Goal: Transaction & Acquisition: Book appointment/travel/reservation

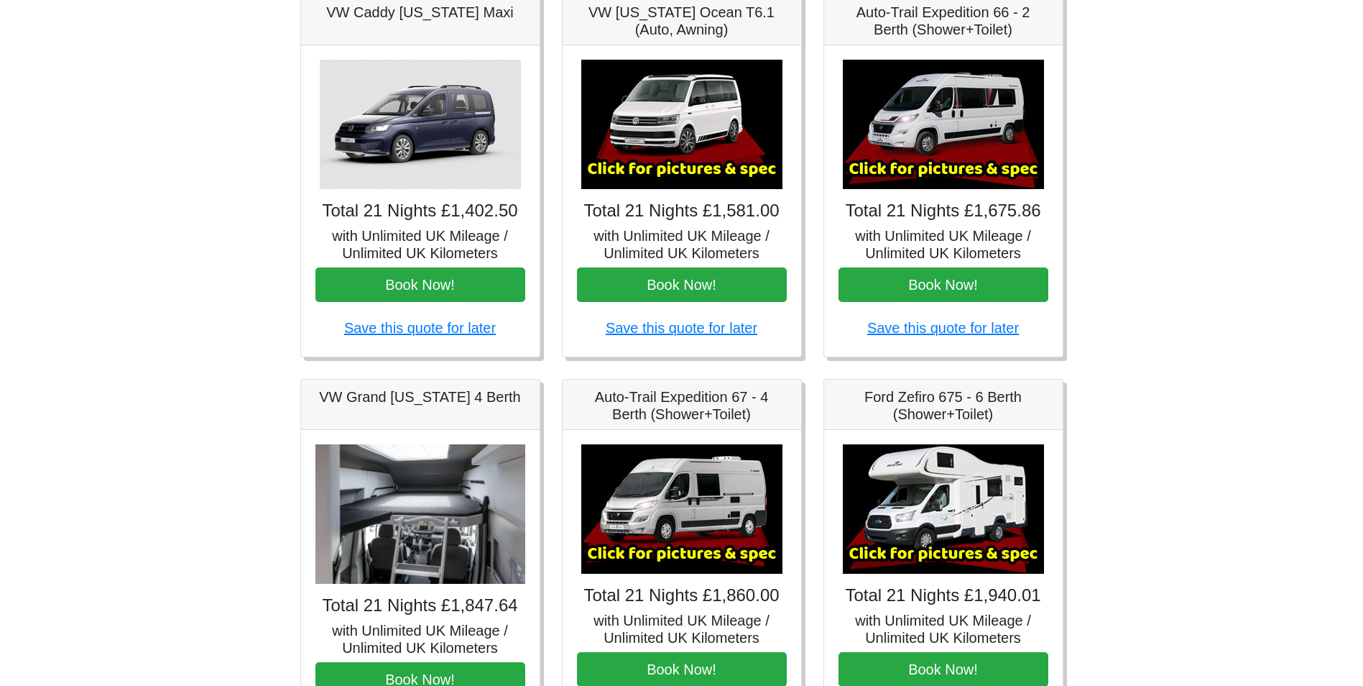
scroll to position [246, 0]
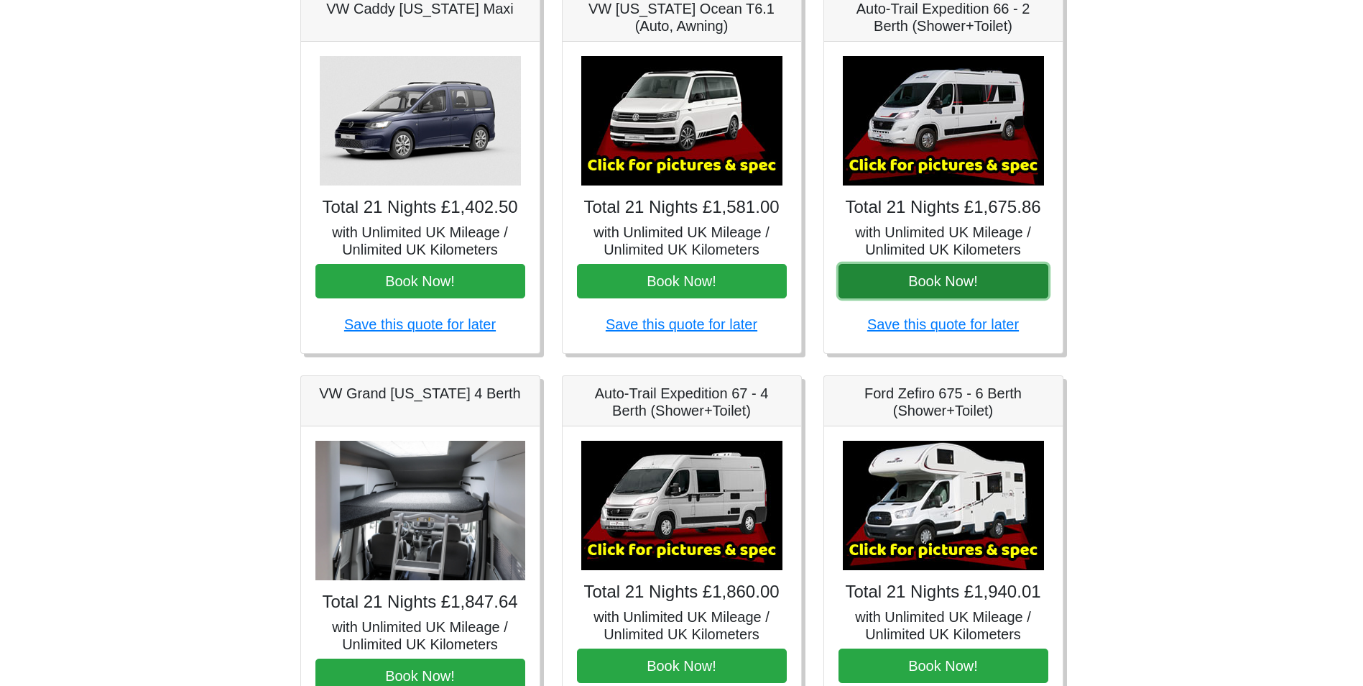
click at [984, 281] on button "Book Now!" at bounding box center [944, 281] width 210 height 34
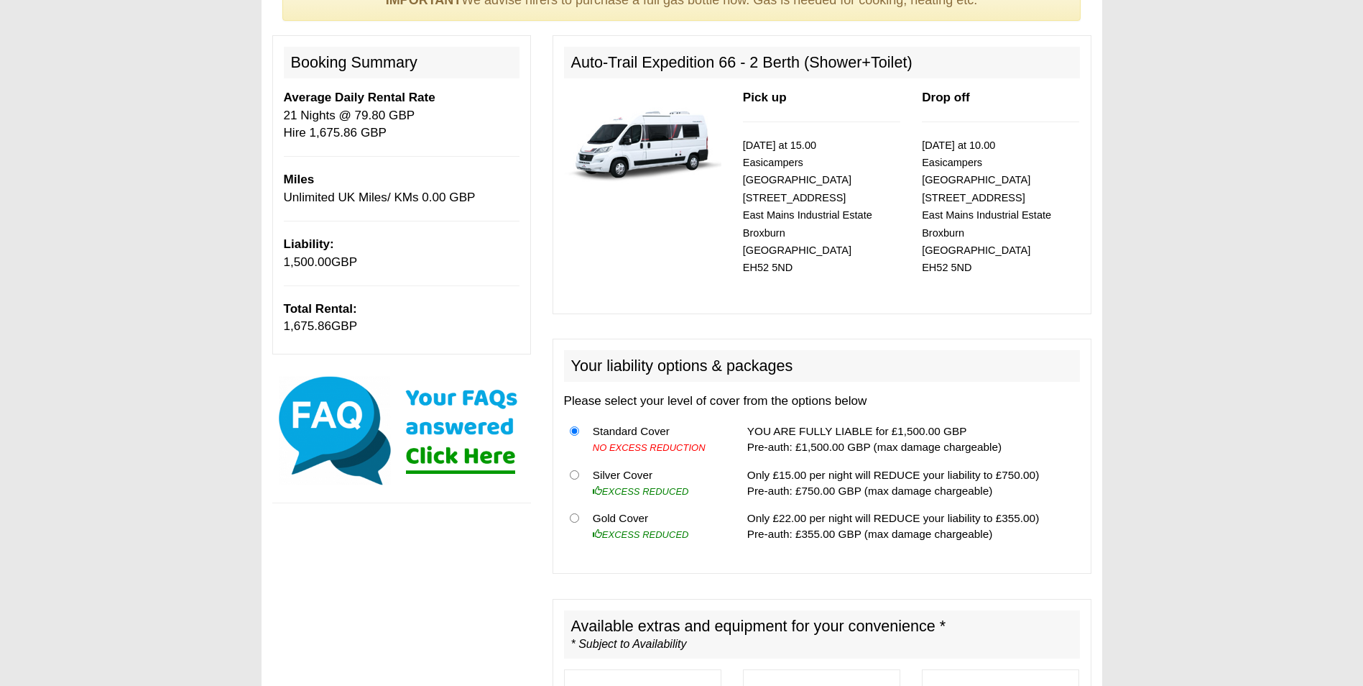
scroll to position [144, 0]
click at [577, 469] on input "radio" at bounding box center [574, 473] width 9 height 9
radio input "true"
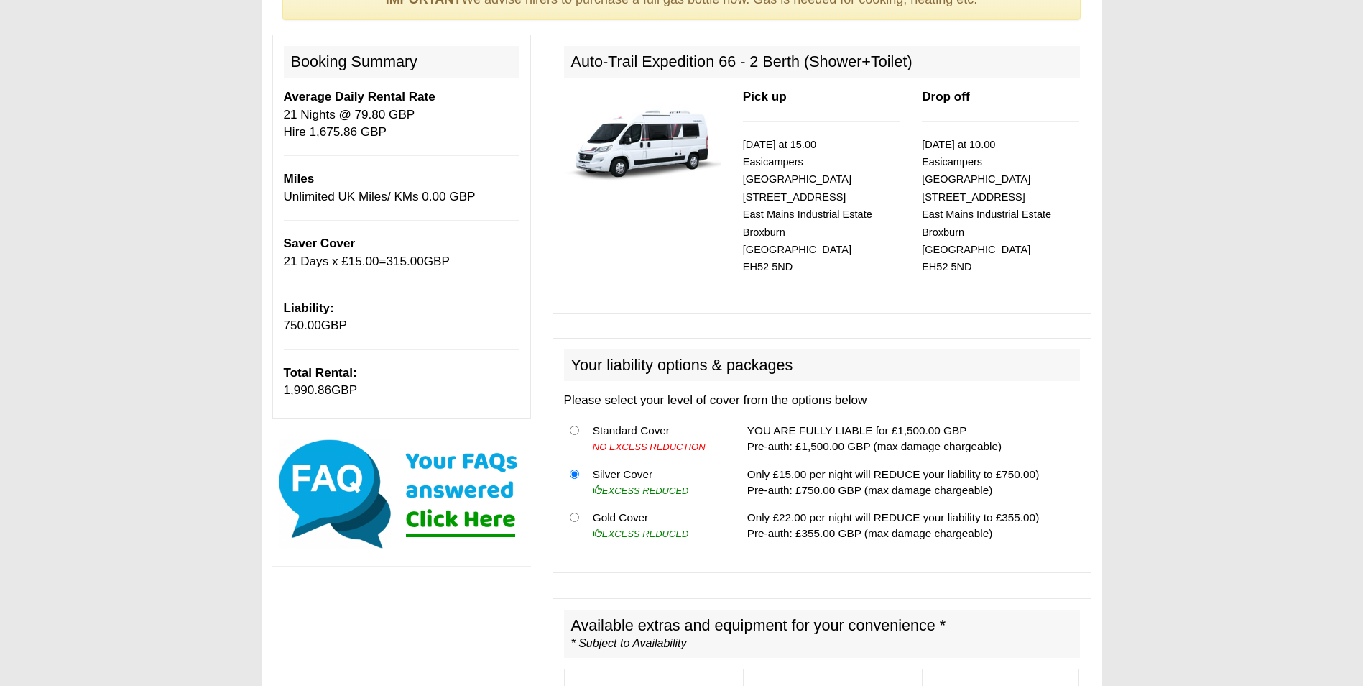
click at [579, 417] on th at bounding box center [575, 439] width 23 height 44
click at [575, 425] on input "radio" at bounding box center [574, 429] width 9 height 9
radio input "true"
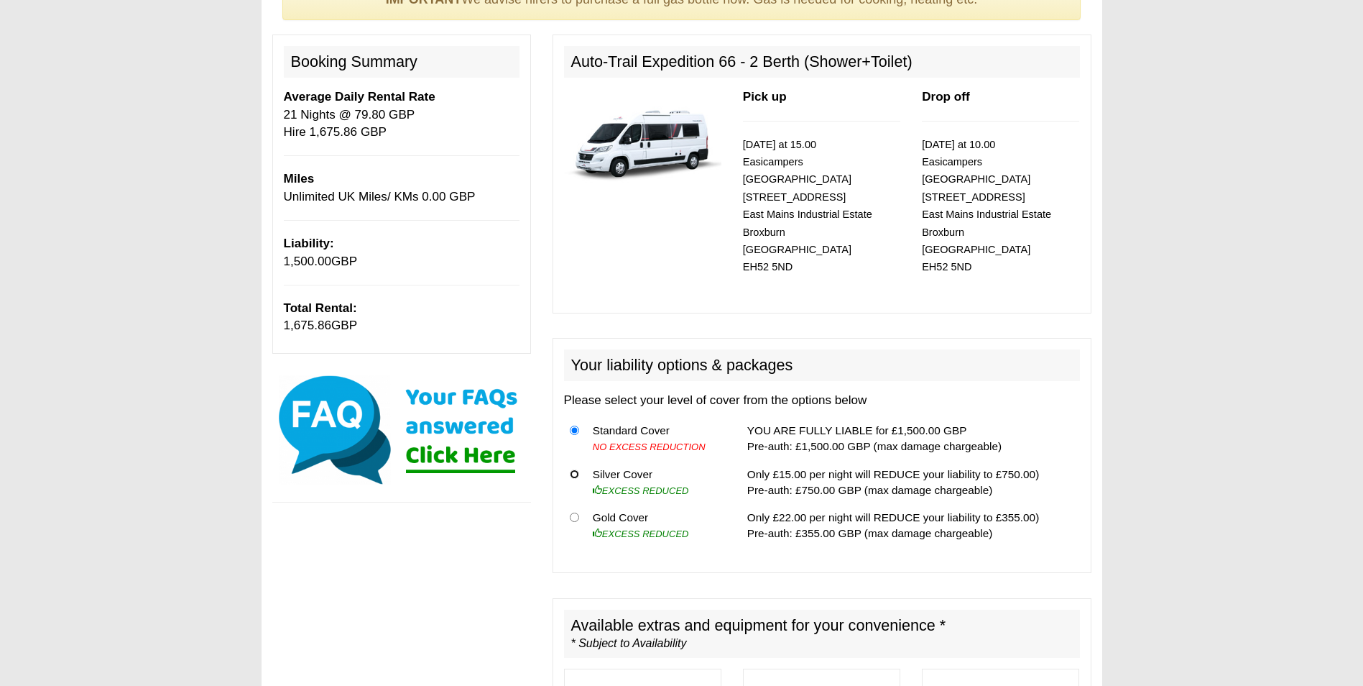
click at [576, 469] on input "radio" at bounding box center [574, 473] width 9 height 9
radio input "true"
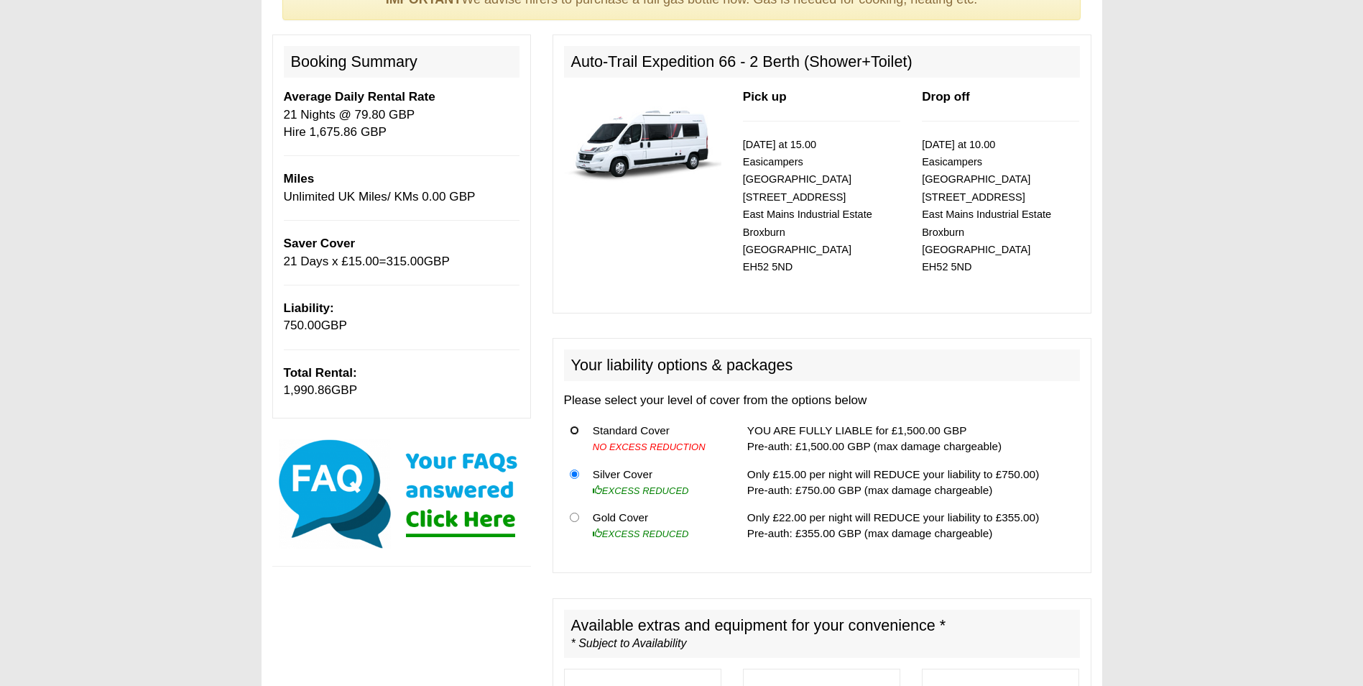
click at [574, 425] on input "radio" at bounding box center [574, 429] width 9 height 9
radio input "true"
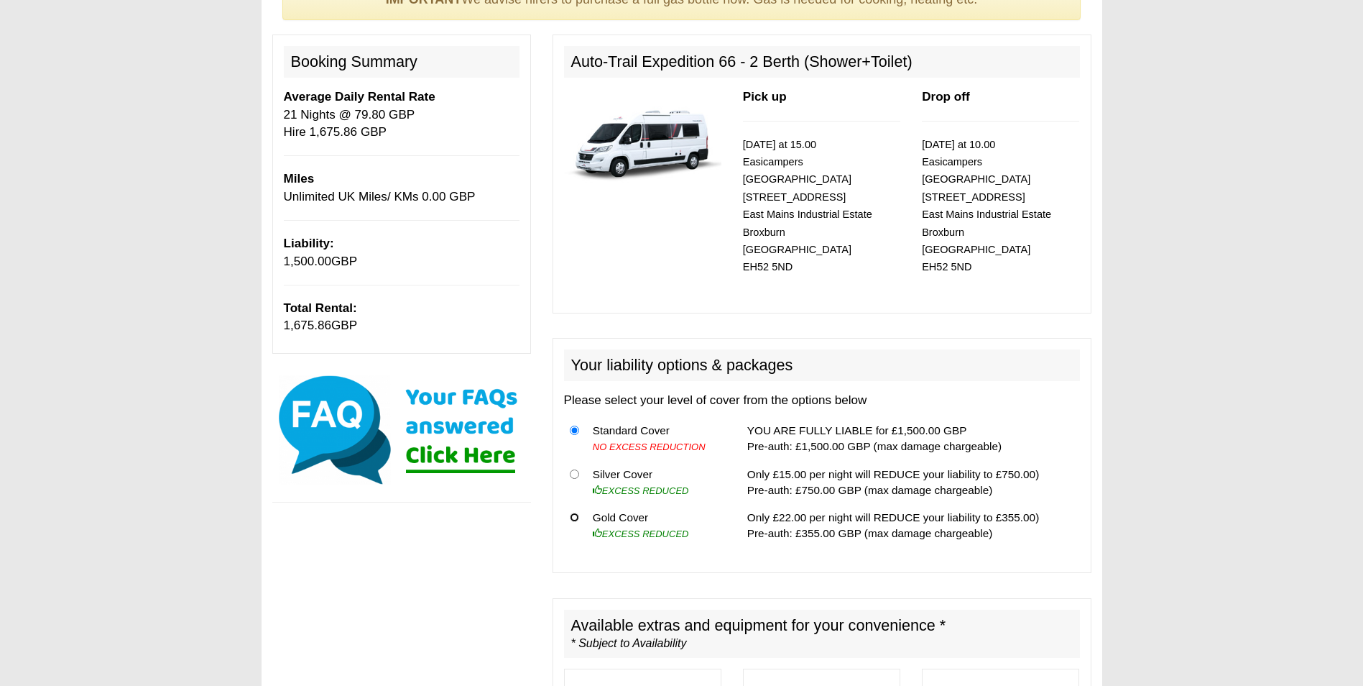
click at [575, 512] on input "radio" at bounding box center [574, 516] width 9 height 9
radio input "true"
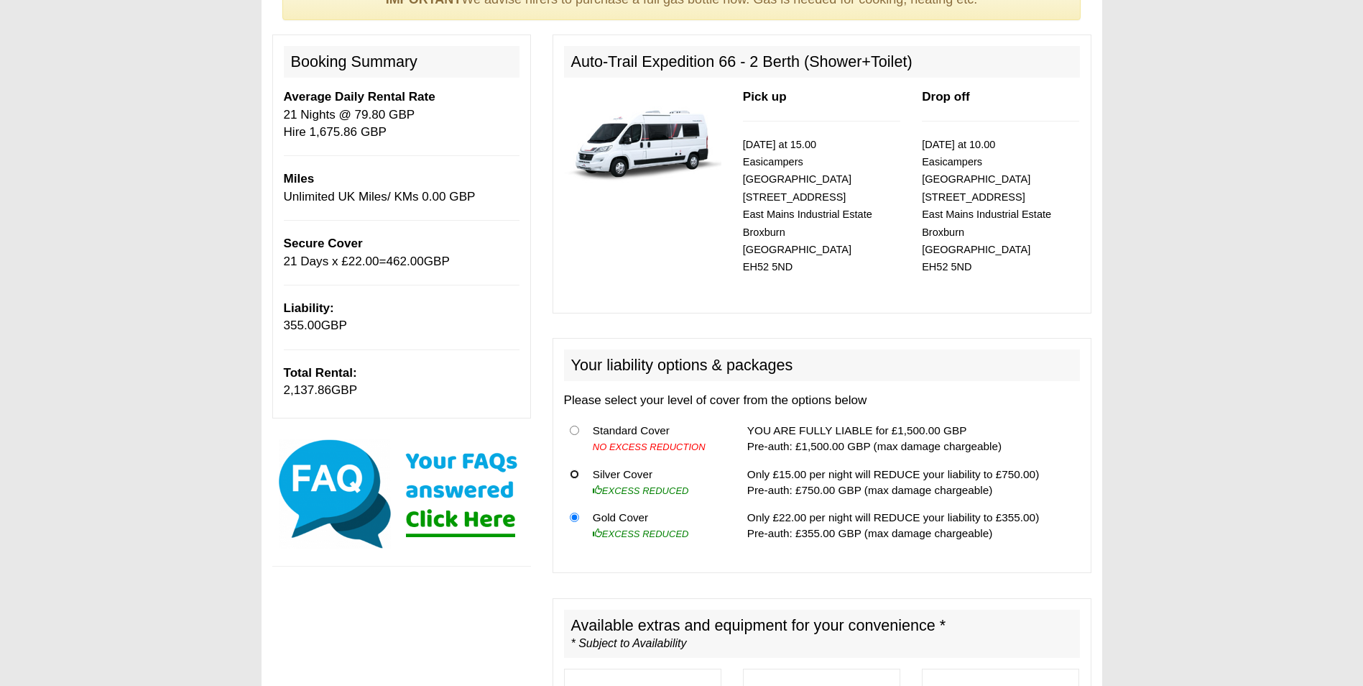
click at [571, 469] on input "radio" at bounding box center [574, 473] width 9 height 9
radio input "true"
click at [575, 469] on input "radio" at bounding box center [574, 473] width 9 height 9
click at [574, 425] on input "radio" at bounding box center [574, 429] width 9 height 9
radio input "true"
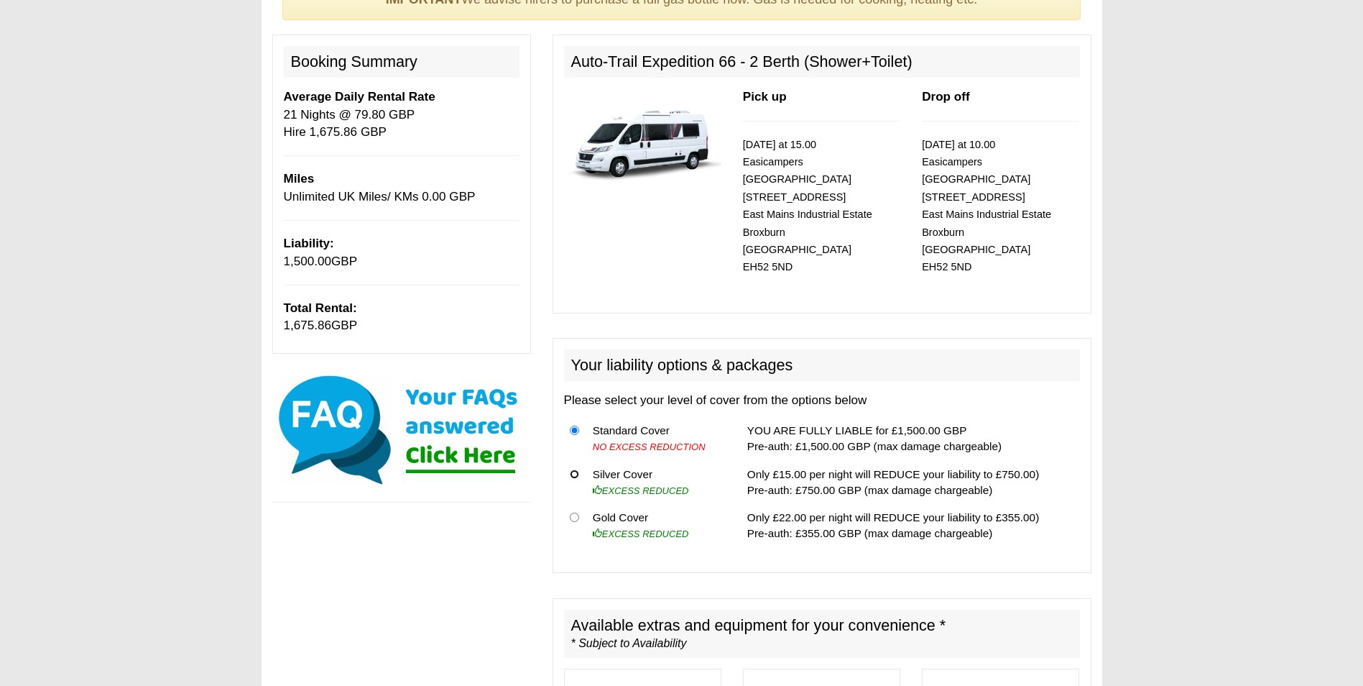
click at [575, 469] on input "radio" at bounding box center [574, 473] width 9 height 9
radio input "true"
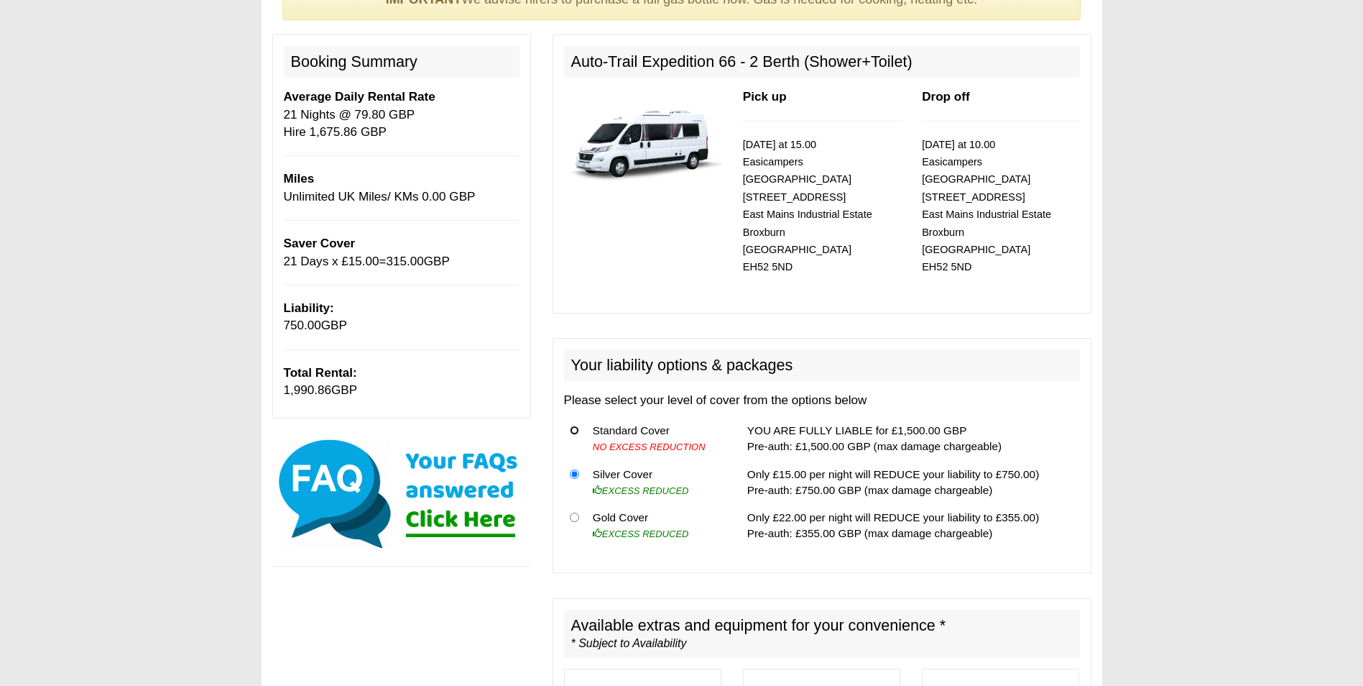
click at [574, 425] on input "radio" at bounding box center [574, 429] width 9 height 9
radio input "true"
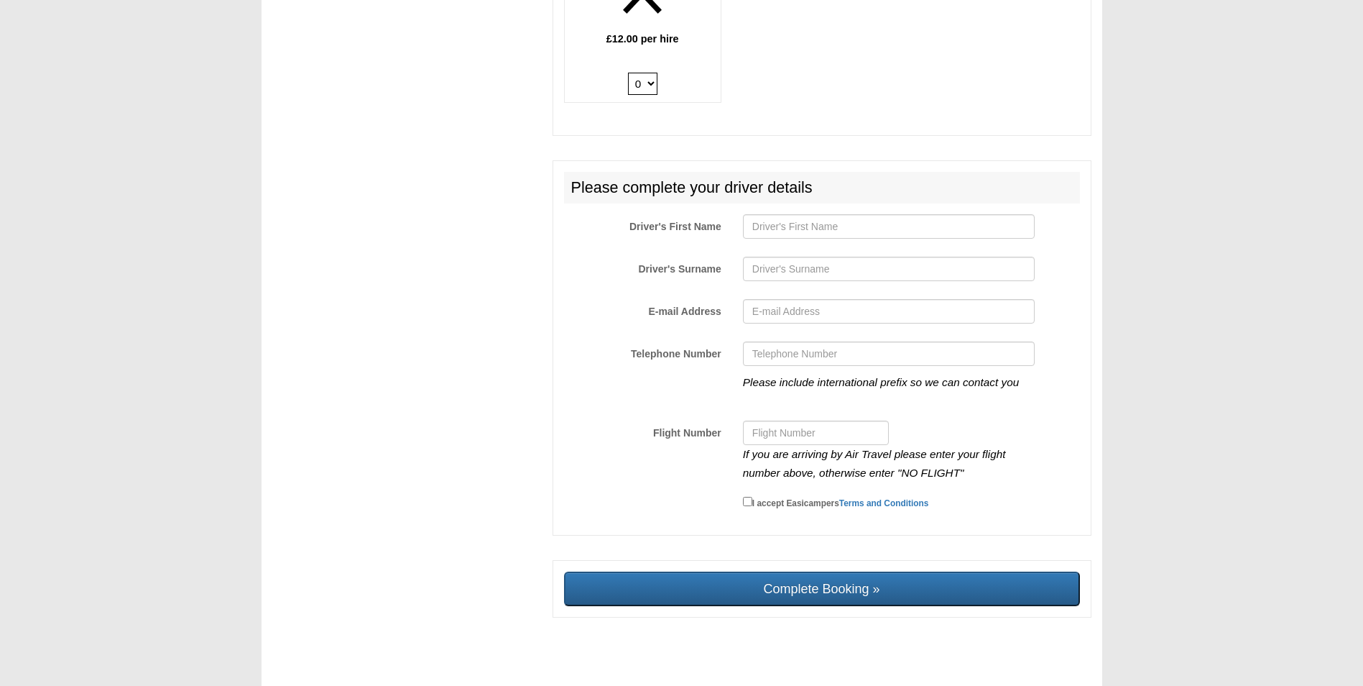
scroll to position [1788, 0]
